Goal: Communication & Community: Answer question/provide support

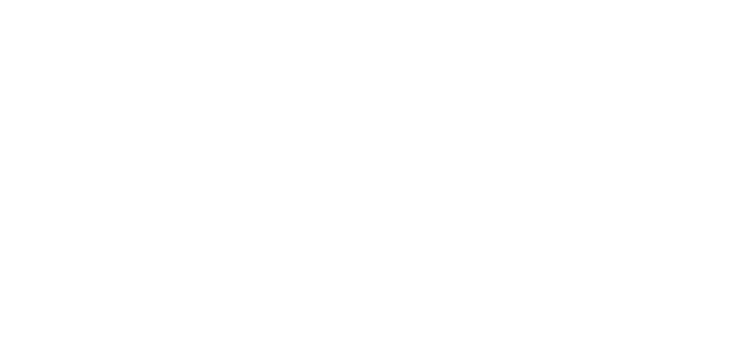
select select "not_cancelled"
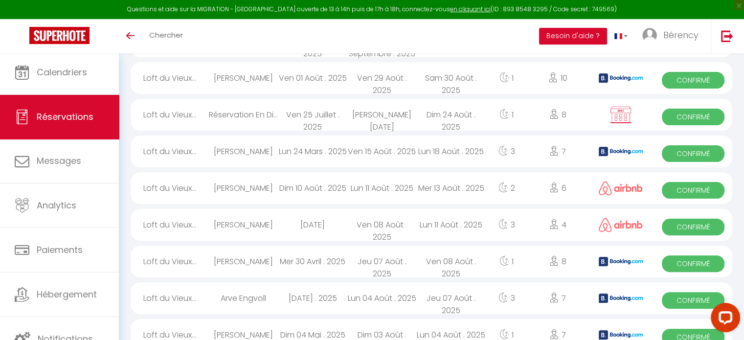
click at [262, 191] on div "[PERSON_NAME]" at bounding box center [243, 188] width 69 height 32
select select "OK"
select select "1"
select select "0"
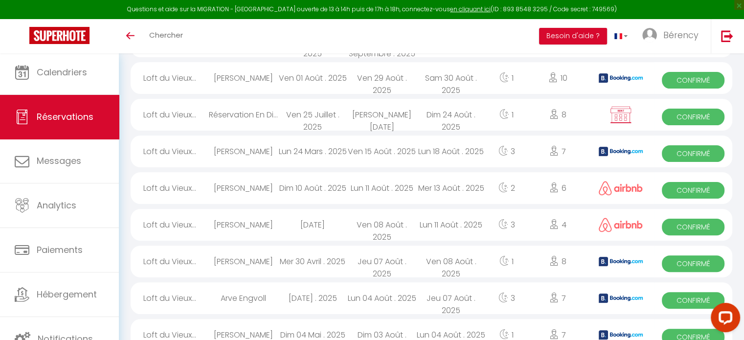
select select "1"
select select
select select "43035"
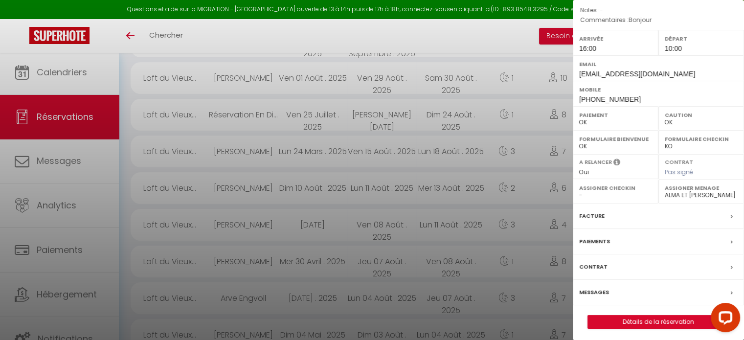
scroll to position [123, 0]
click at [607, 296] on label "Messages" at bounding box center [594, 291] width 30 height 10
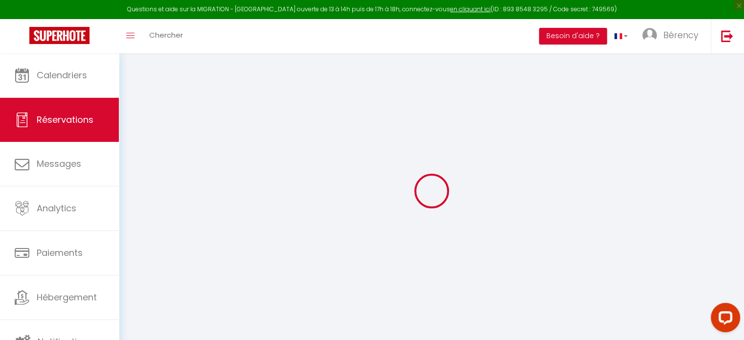
select select
checkbox input "false"
type textarea "Bonjour"
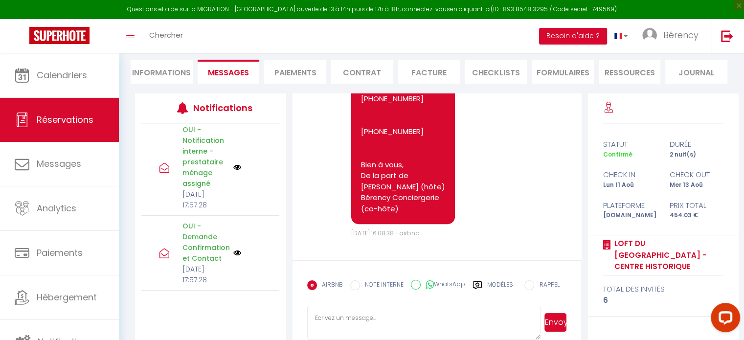
scroll to position [390, 0]
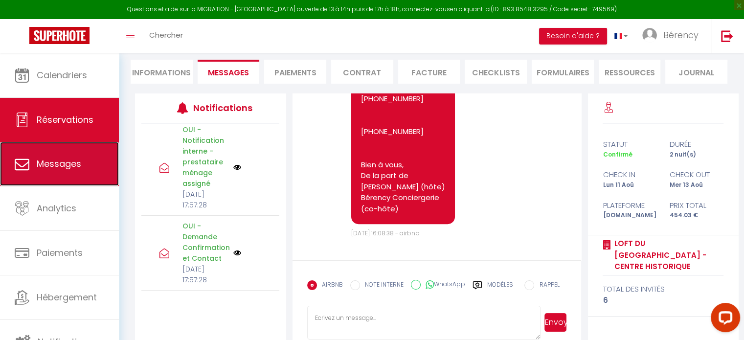
click at [59, 156] on link "Messages" at bounding box center [59, 164] width 119 height 44
select select "message"
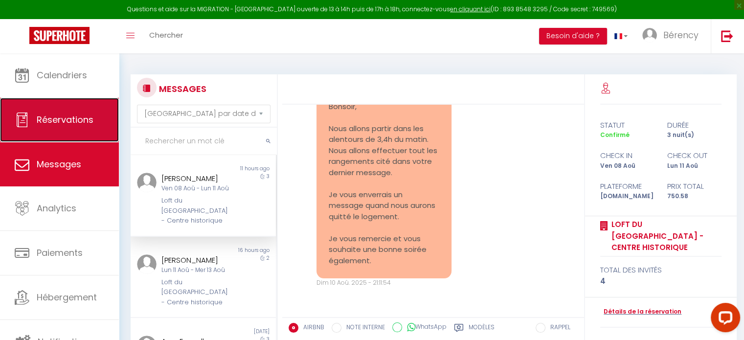
click at [76, 133] on link "Réservations" at bounding box center [59, 120] width 119 height 44
select select "not_cancelled"
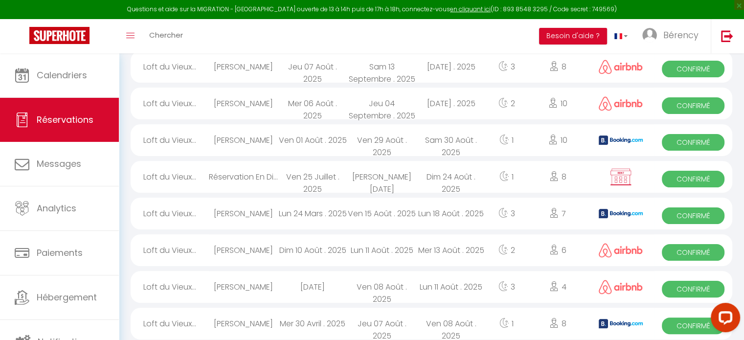
scroll to position [184, 0]
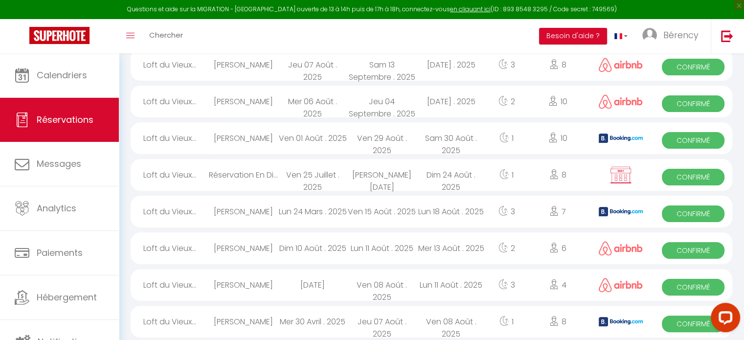
click at [226, 281] on div "[PERSON_NAME]" at bounding box center [243, 285] width 69 height 32
select select "OK"
select select "1"
select select "0"
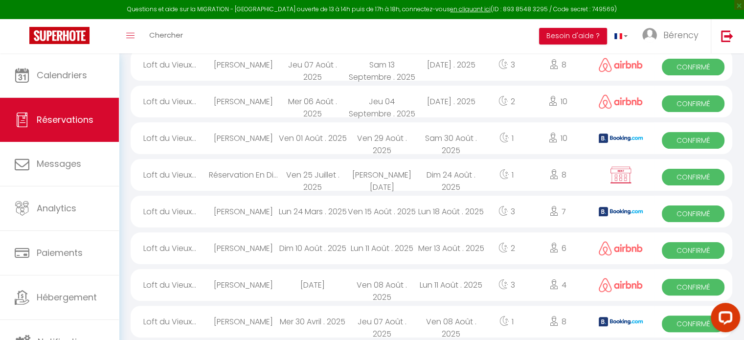
select select "1"
select select
select select "43035"
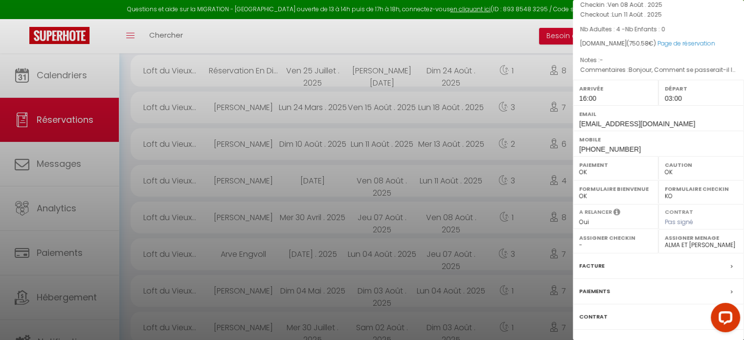
scroll to position [77, 0]
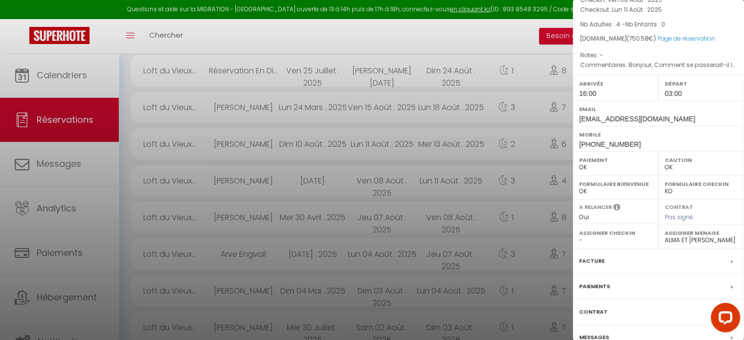
click at [604, 332] on label "Messages" at bounding box center [594, 337] width 30 height 10
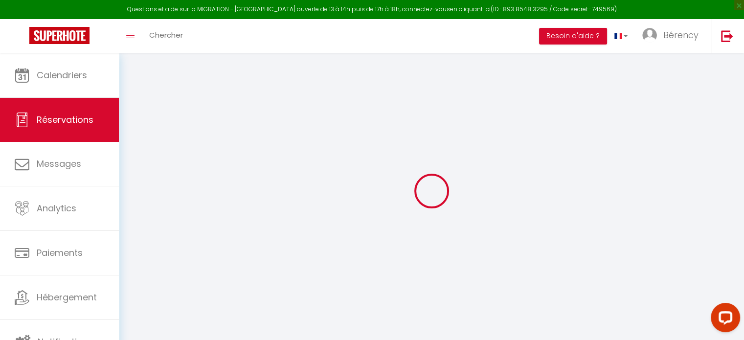
select select
checkbox input "false"
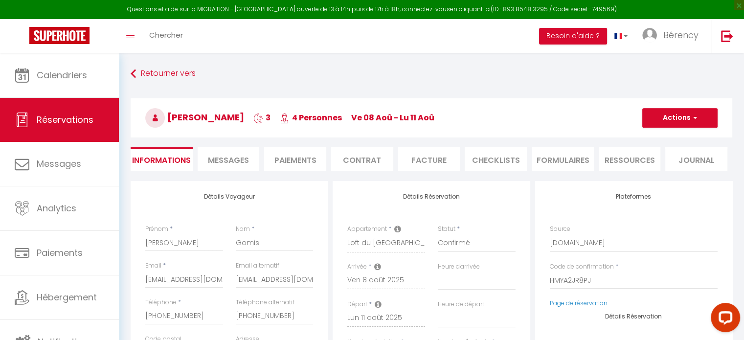
select select
checkbox input "false"
type textarea "Bonjour, Comment se passerait-il le départ ? Une inspection sera faite [DATE] d…"
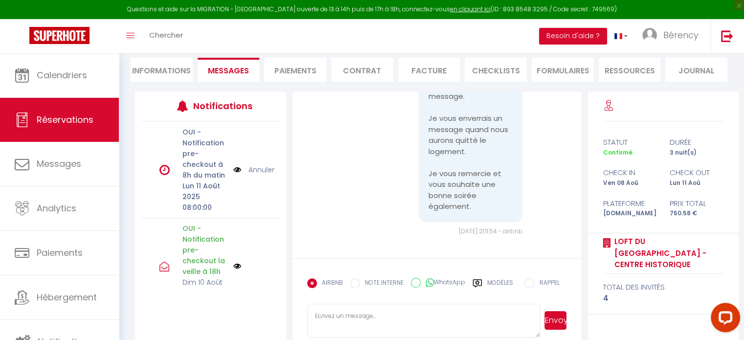
scroll to position [4111, 0]
click at [254, 174] on link "Annuler" at bounding box center [261, 169] width 26 height 11
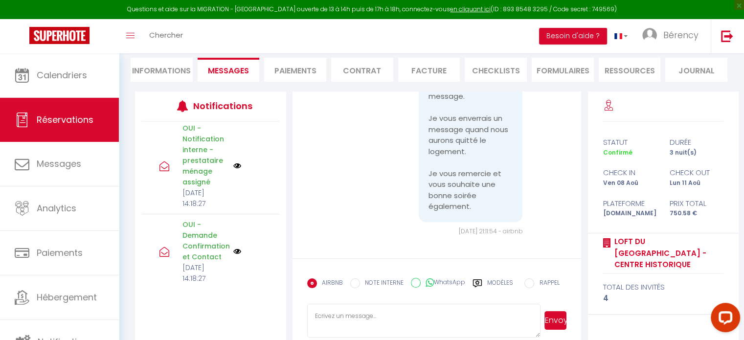
scroll to position [0, 0]
click at [336, 318] on textarea at bounding box center [424, 321] width 234 height 34
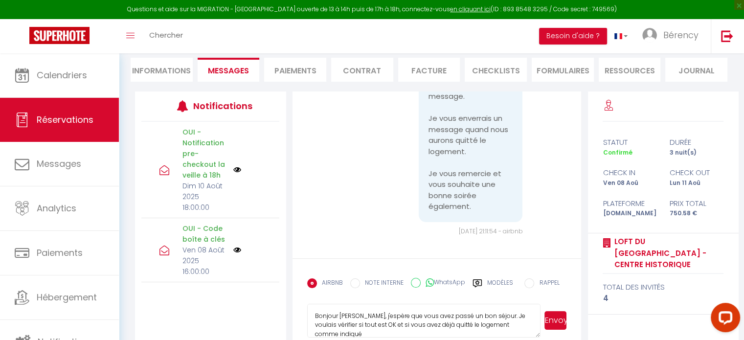
scroll to position [1, 0]
click at [366, 312] on textarea "Bonjour [PERSON_NAME], j'espère que vous avez passé un bon séjour. Je voulais v…" at bounding box center [424, 321] width 234 height 34
click at [447, 315] on textarea "Bonjour [PERSON_NAME], J'espère que vous avez passé un bon séjour. Je voulais v…" at bounding box center [424, 321] width 234 height 34
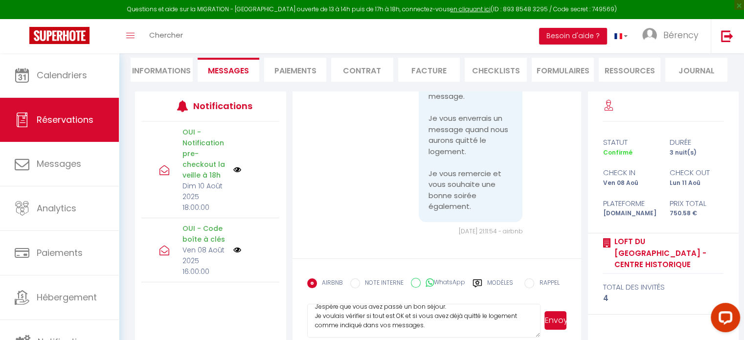
type textarea "Bonjour [PERSON_NAME], J'espère que vous avez passé un bon séjour. Je voulais v…"
click at [559, 321] on button "Envoyer" at bounding box center [555, 320] width 22 height 19
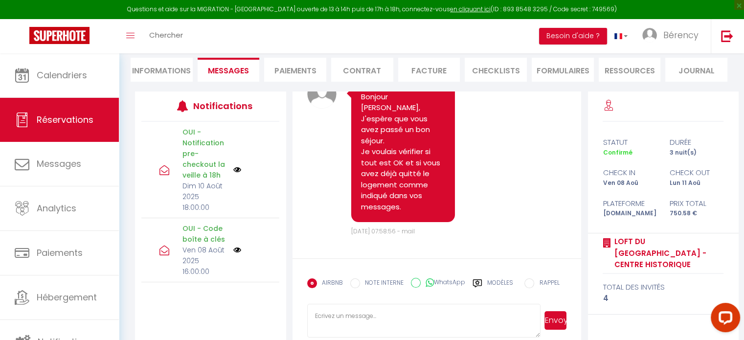
scroll to position [4245, 0]
